Goal: Use online tool/utility: Use online tool/utility

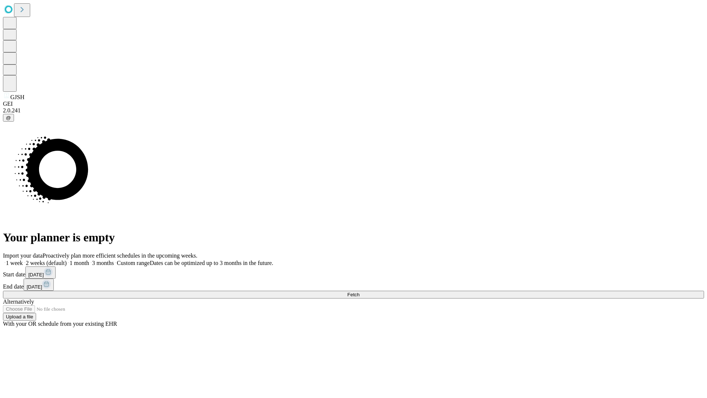
click at [359, 292] on span "Fetch" at bounding box center [353, 295] width 12 height 6
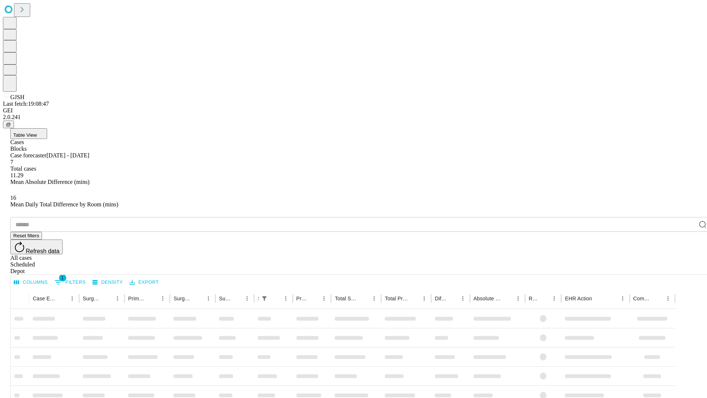
click at [688, 268] on div "Depot" at bounding box center [360, 271] width 701 height 7
